Goal: Go to known website: Access a specific website the user already knows

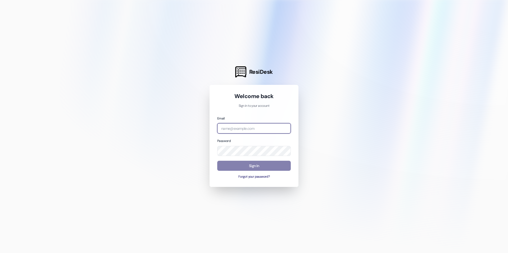
click at [239, 129] on input "email" at bounding box center [253, 128] width 73 height 10
type input "[PERSON_NAME][EMAIL_ADDRESS][DOMAIN_NAME]"
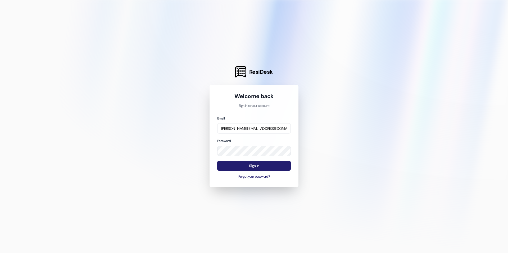
click at [252, 168] on button "Sign In" at bounding box center [253, 166] width 73 height 10
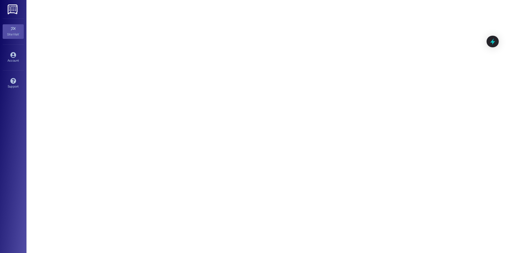
click at [10, 9] on img at bounding box center [13, 9] width 11 height 10
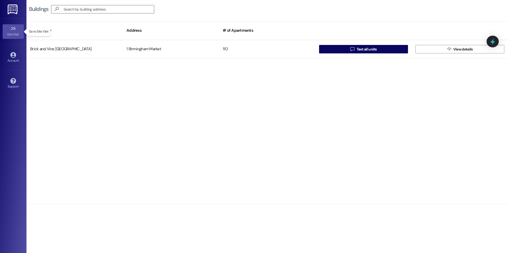
click at [11, 34] on div "Site Visit •" at bounding box center [13, 34] width 26 height 5
